Goal: Check status

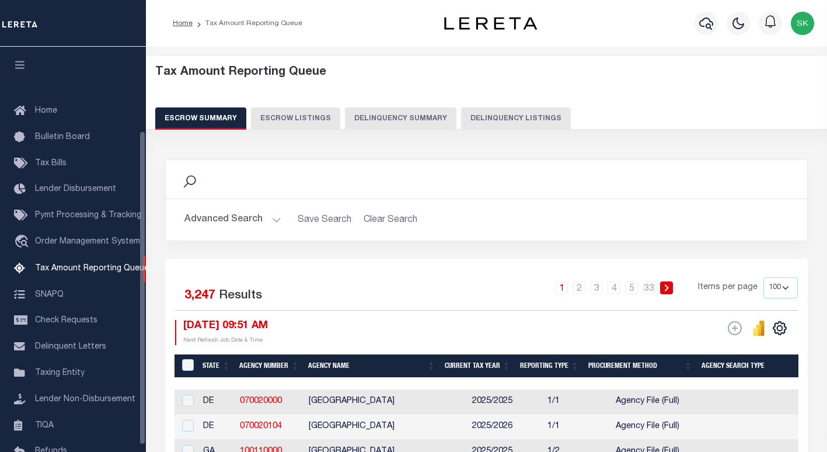
select select "100"
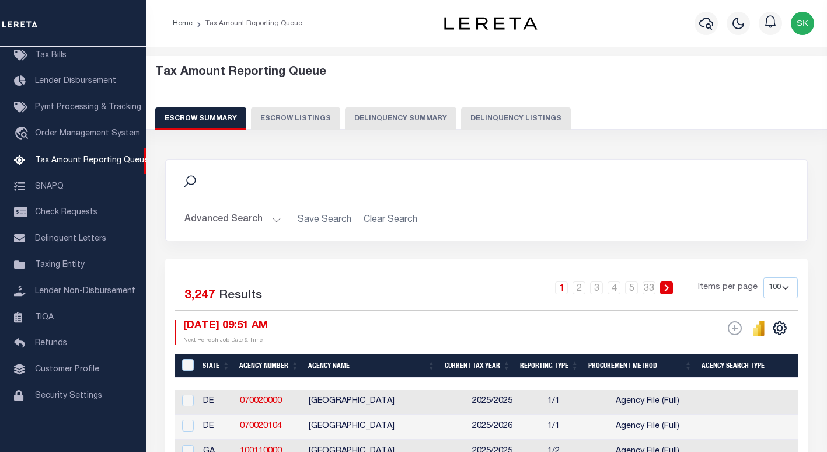
click at [786, 285] on select "10 25 50 100 500" at bounding box center [780, 287] width 34 height 21
click at [733, 250] on div "Search Advanced Search Save Search Clear Search In In" at bounding box center [486, 208] width 660 height 99
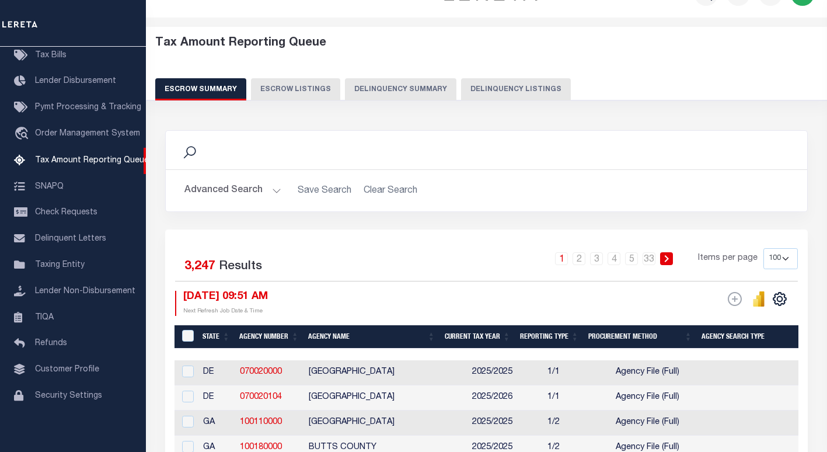
scroll to position [0, 0]
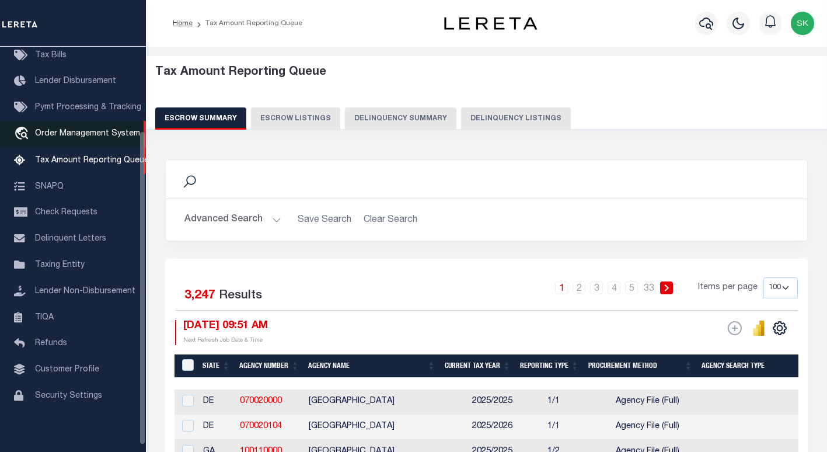
click at [65, 137] on span "Order Management System" at bounding box center [87, 134] width 105 height 8
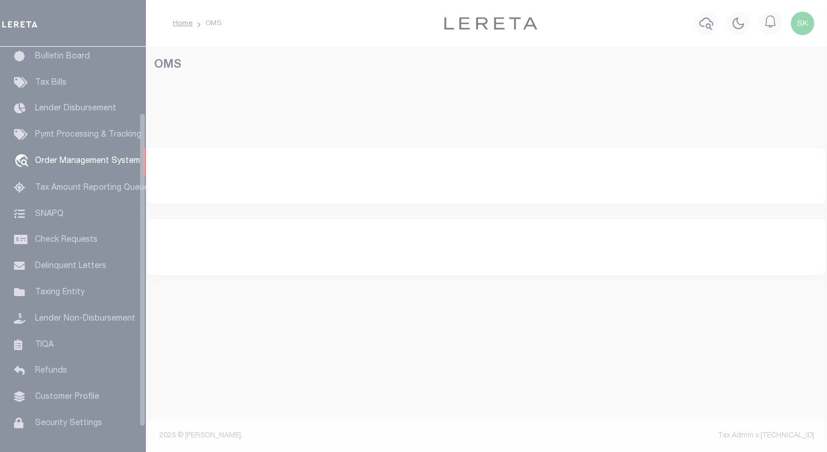
scroll to position [85, 0]
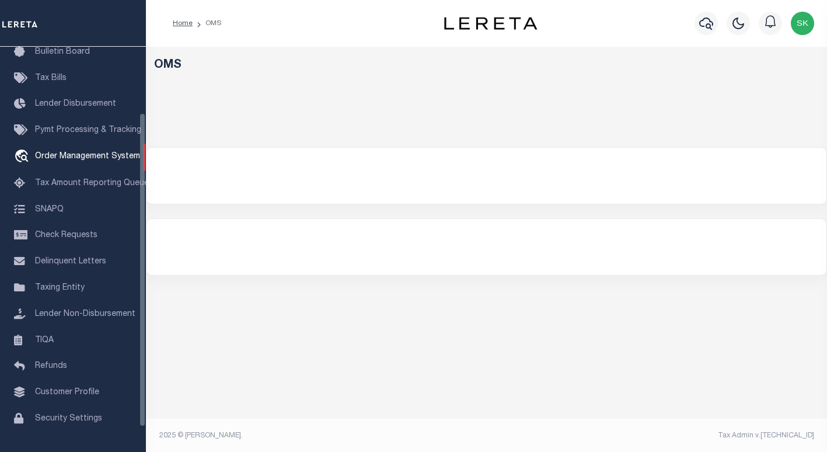
select select "200"
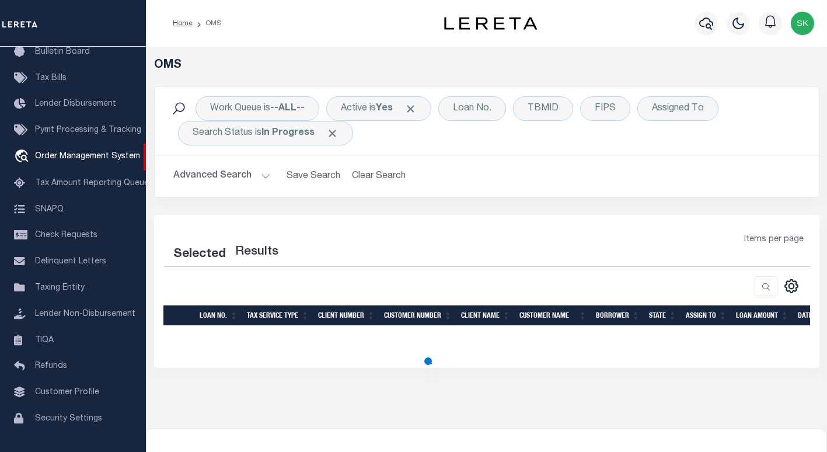
select select "200"
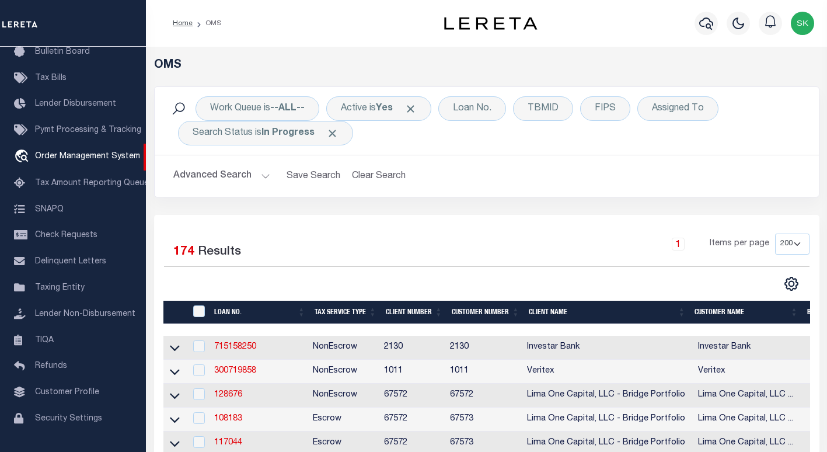
click at [72, 186] on span "Tax Amount Reporting Queue" at bounding box center [92, 183] width 114 height 8
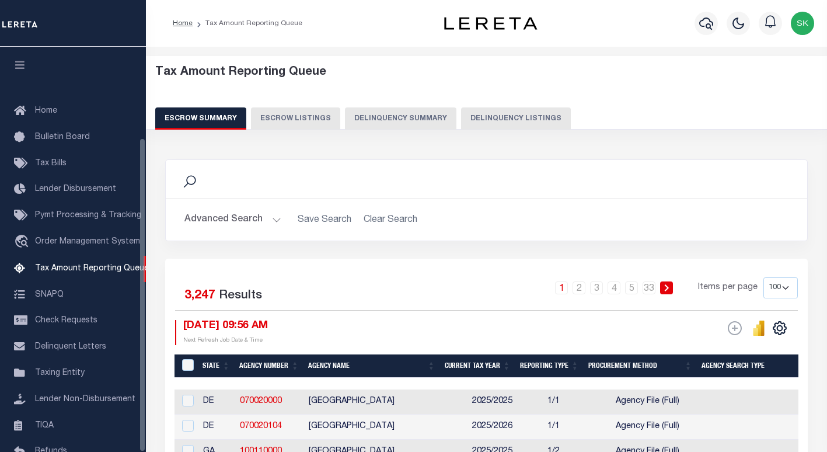
select select "100"
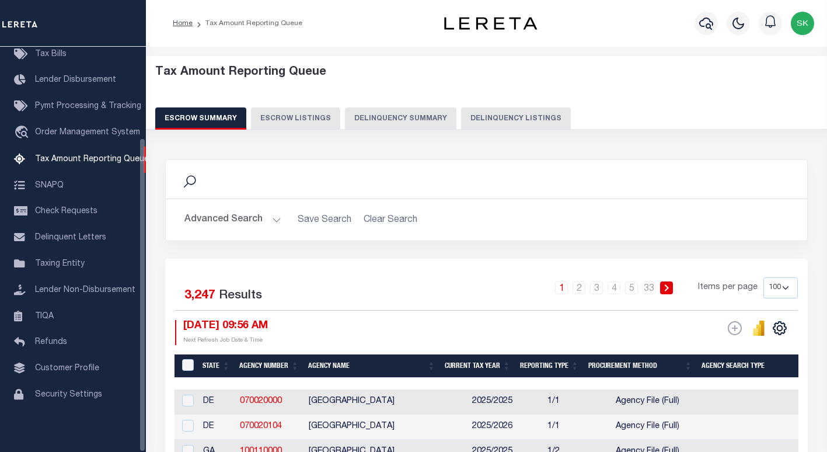
drag, startPoint x: 306, startPoint y: 149, endPoint x: 340, endPoint y: 3, distance: 149.9
click at [297, 179] on div "Search" at bounding box center [486, 179] width 623 height 20
click at [343, 169] on div "Search" at bounding box center [486, 179] width 623 height 20
